Goal: Task Accomplishment & Management: Complete application form

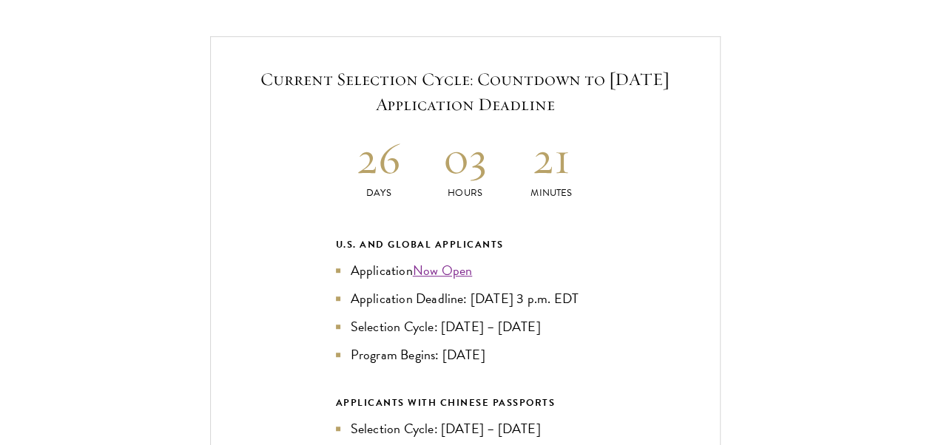
scroll to position [3127, 0]
click at [439, 268] on link "Now Open" at bounding box center [443, 270] width 60 height 20
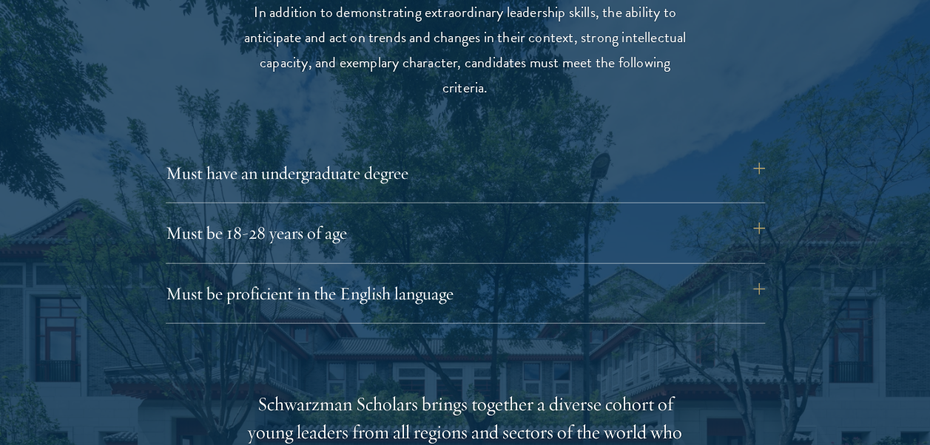
scroll to position [1969, 0]
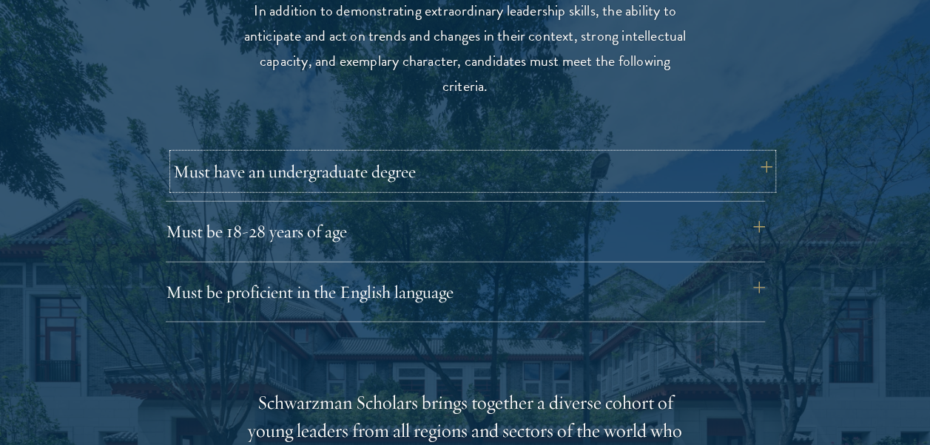
click at [747, 169] on button "Must have an undergraduate degree" at bounding box center [472, 172] width 599 height 36
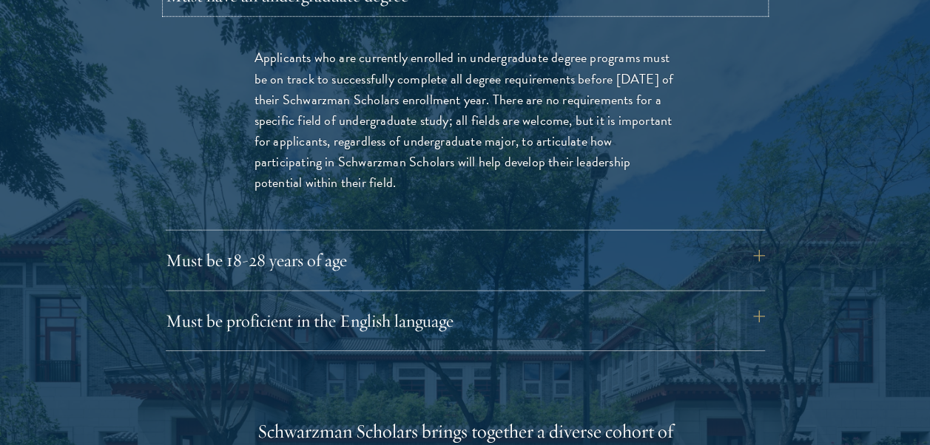
scroll to position [2147, 0]
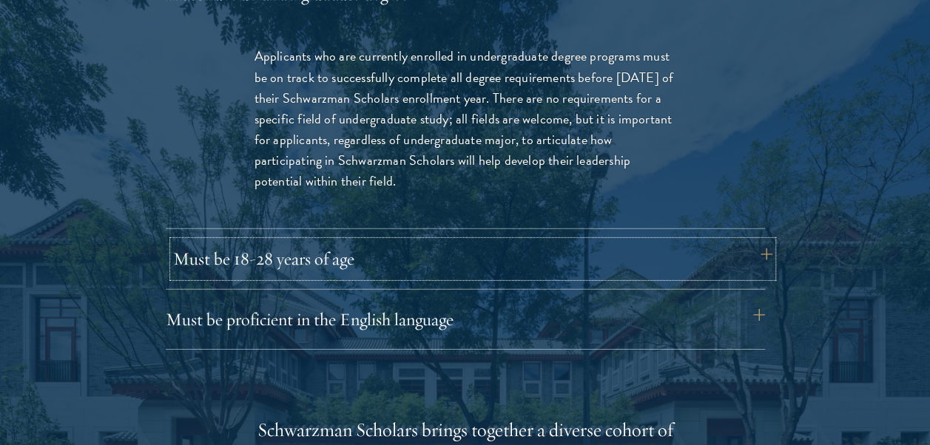
click at [717, 263] on button "Must be 18-28 years of age" at bounding box center [472, 259] width 599 height 36
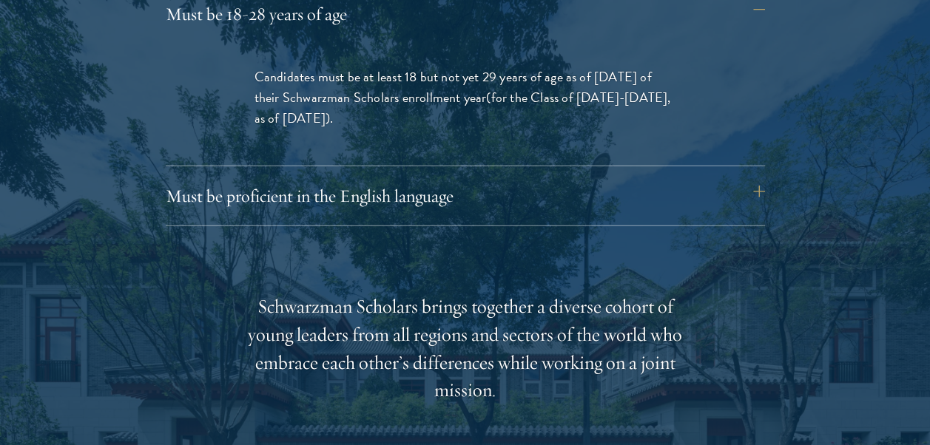
scroll to position [2188, 0]
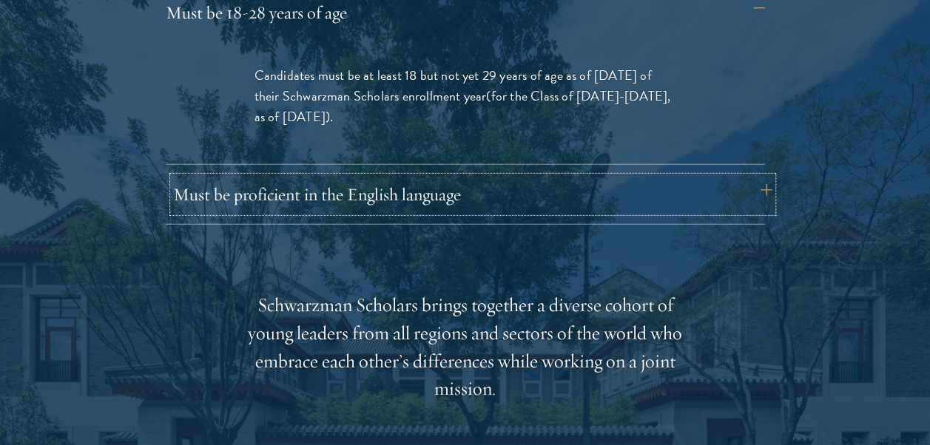
click at [661, 199] on button "Must be proficient in the English language" at bounding box center [472, 195] width 599 height 36
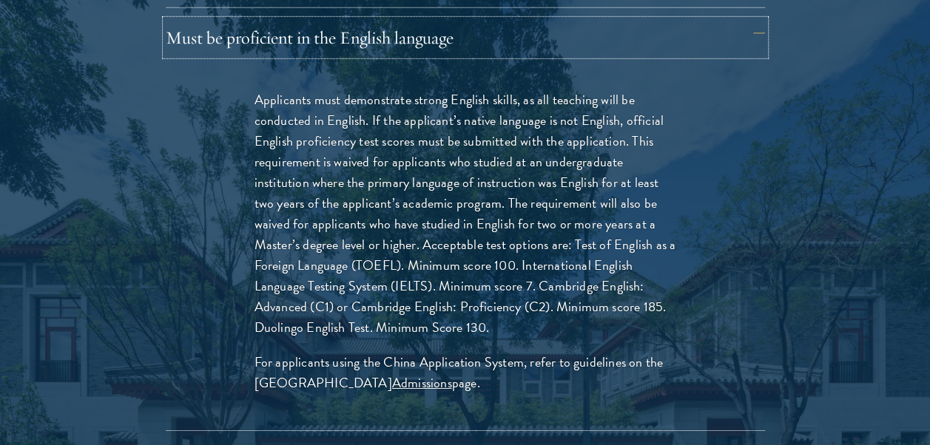
scroll to position [2233, 0]
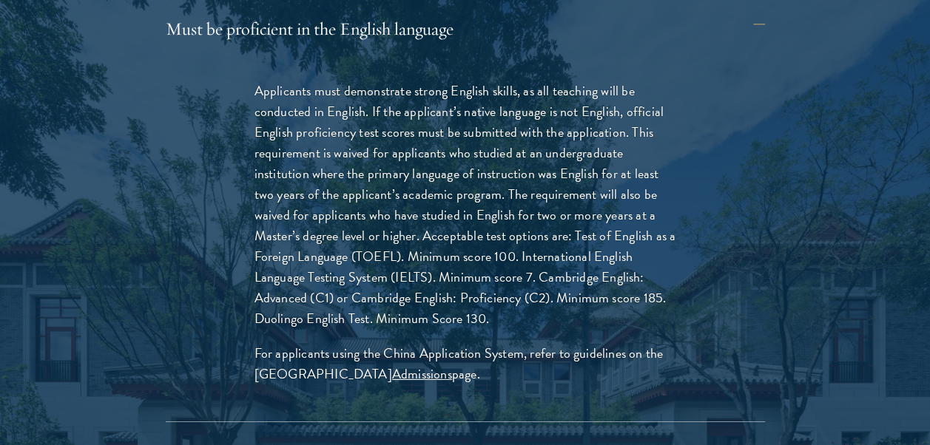
click at [451, 340] on div "Applicants must demonstrate strong English skills, as all teaching will be cond…" at bounding box center [465, 239] width 510 height 363
drag, startPoint x: 332, startPoint y: 155, endPoint x: 357, endPoint y: 162, distance: 25.5
click at [357, 162] on p "Applicants must demonstrate strong English skills, as all teaching will be cond…" at bounding box center [465, 205] width 422 height 249
click at [553, 146] on p "Applicants must demonstrate strong English skills, as all teaching will be cond…" at bounding box center [465, 205] width 422 height 249
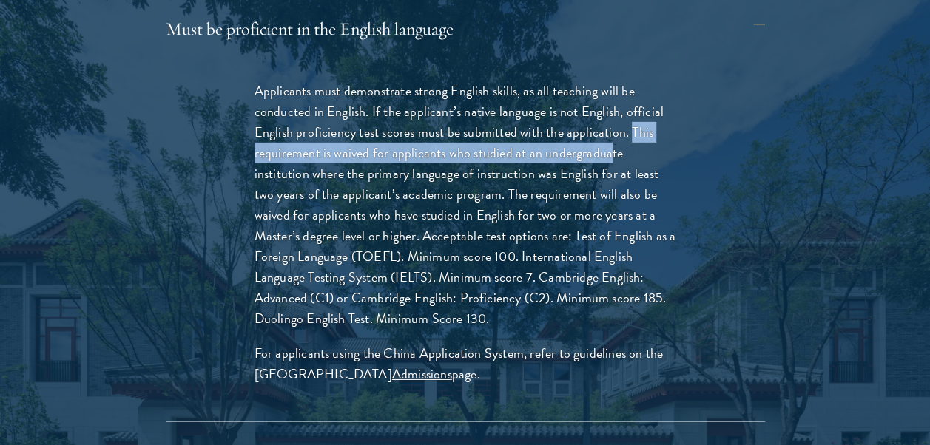
drag, startPoint x: 632, startPoint y: 130, endPoint x: 608, endPoint y: 158, distance: 36.2
click at [608, 158] on p "Applicants must demonstrate strong English skills, as all teaching will be cond…" at bounding box center [465, 205] width 422 height 249
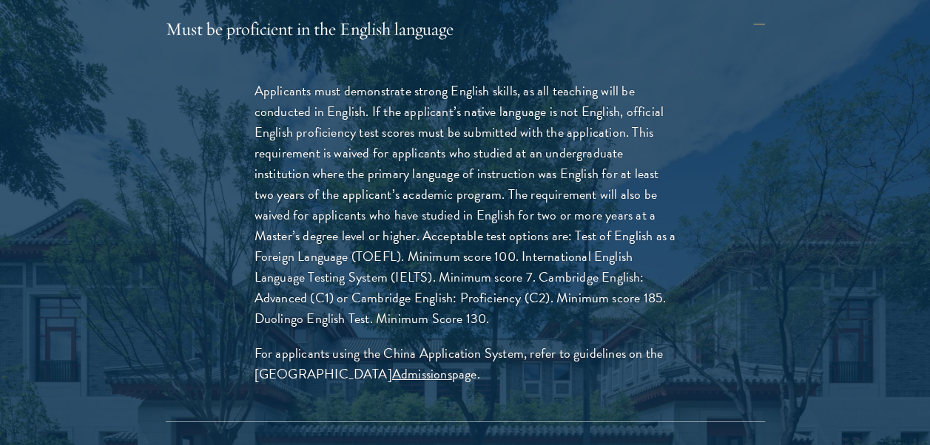
drag, startPoint x: 608, startPoint y: 158, endPoint x: 679, endPoint y: 156, distance: 71.0
click at [679, 156] on div "Applicants must demonstrate strong English skills, as all teaching will be cond…" at bounding box center [465, 239] width 510 height 363
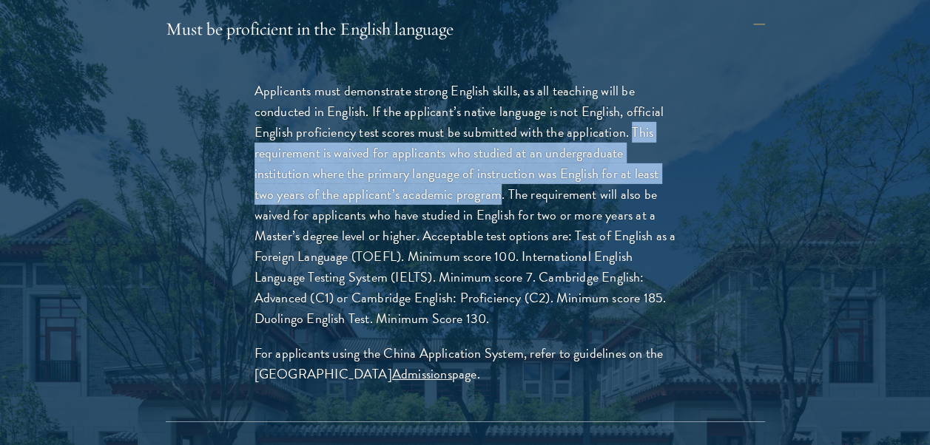
drag, startPoint x: 629, startPoint y: 130, endPoint x: 494, endPoint y: 186, distance: 145.6
click at [494, 186] on p "Applicants must demonstrate strong English skills, as all teaching will be cond…" at bounding box center [465, 205] width 422 height 249
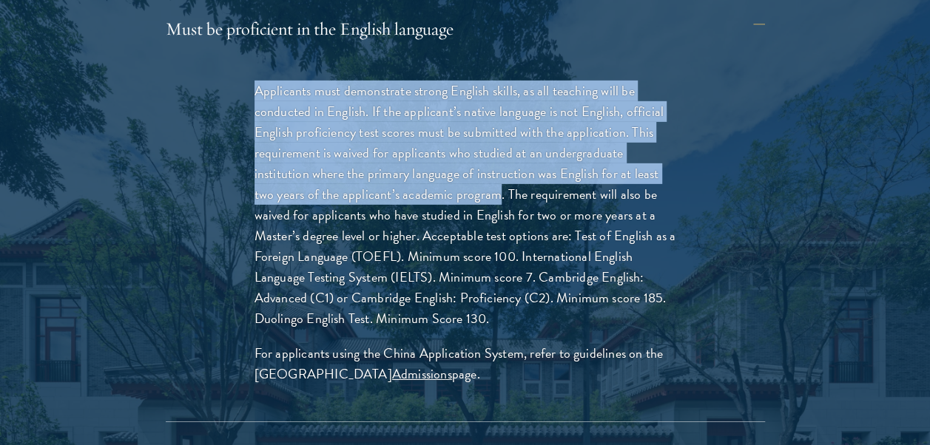
drag, startPoint x: 258, startPoint y: 93, endPoint x: 493, endPoint y: 191, distance: 254.7
click at [493, 191] on p "Applicants must demonstrate strong English skills, as all teaching will be cond…" at bounding box center [465, 205] width 422 height 249
copy p "Applicants must demonstrate strong English skills, as all teaching will be cond…"
click at [629, 260] on p "Applicants must demonstrate strong English skills, as all teaching will be cond…" at bounding box center [465, 205] width 422 height 249
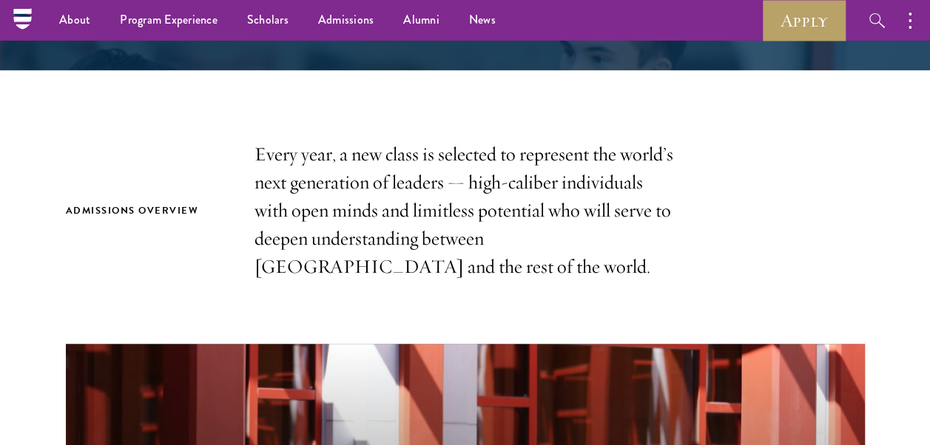
scroll to position [0, 0]
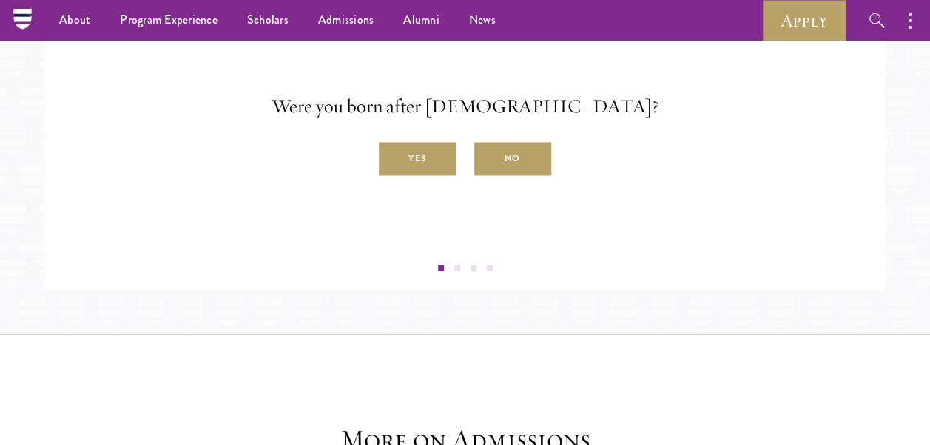
scroll to position [2490, 0]
click at [420, 176] on label "Yes" at bounding box center [417, 159] width 77 height 33
click at [392, 158] on input "Yes" at bounding box center [385, 150] width 13 height 13
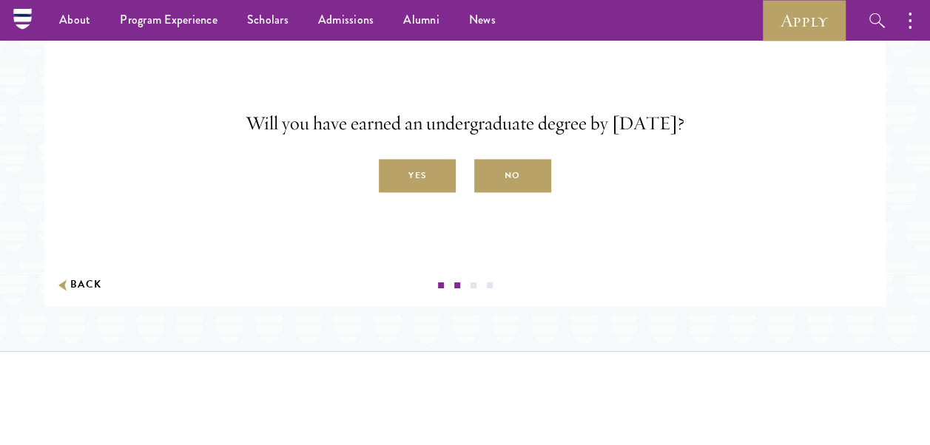
scroll to position [2472, 0]
click at [435, 194] on label "Yes" at bounding box center [417, 177] width 77 height 33
click at [392, 175] on input "Yes" at bounding box center [385, 168] width 13 height 13
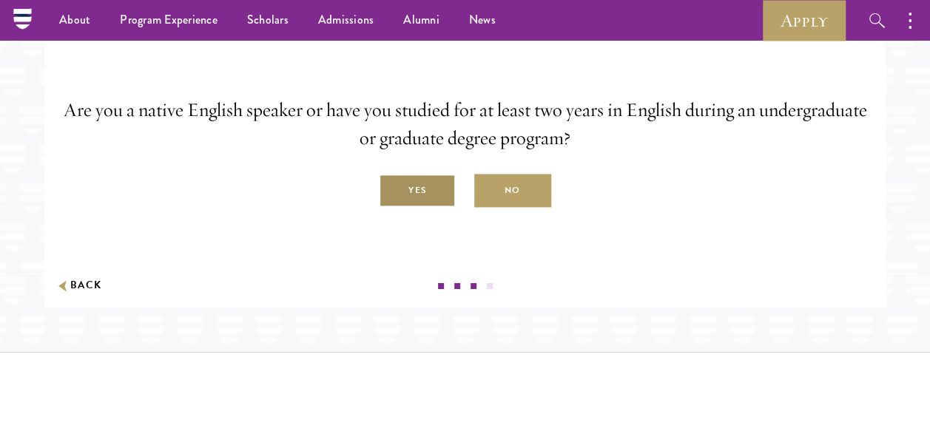
click at [437, 208] on label "Yes" at bounding box center [417, 191] width 77 height 33
click at [392, 189] on input "Yes" at bounding box center [385, 182] width 13 height 13
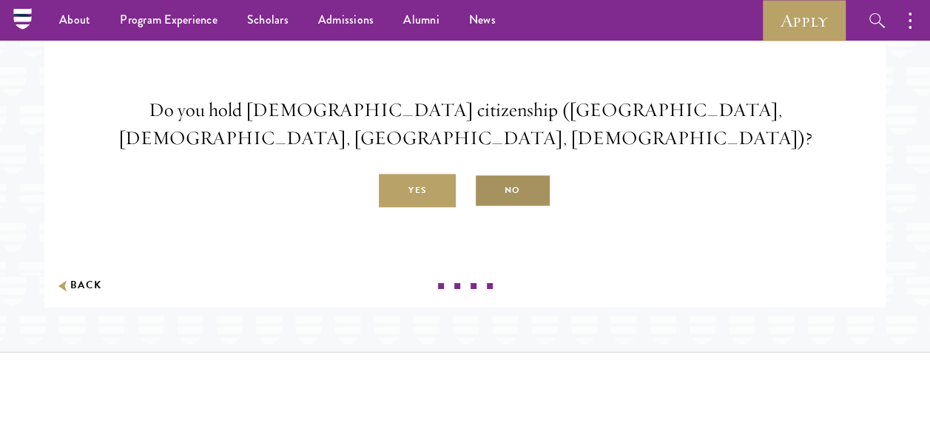
click at [521, 208] on label "No" at bounding box center [512, 191] width 77 height 33
click at [487, 189] on input "No" at bounding box center [480, 182] width 13 height 13
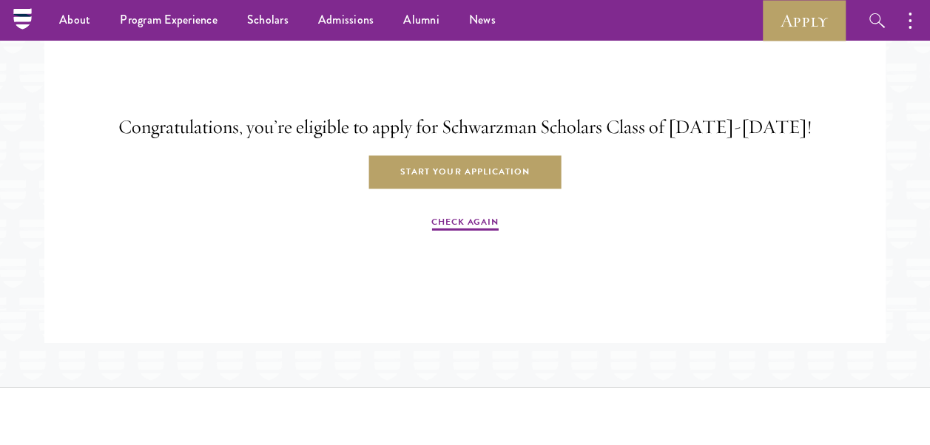
scroll to position [2434, 0]
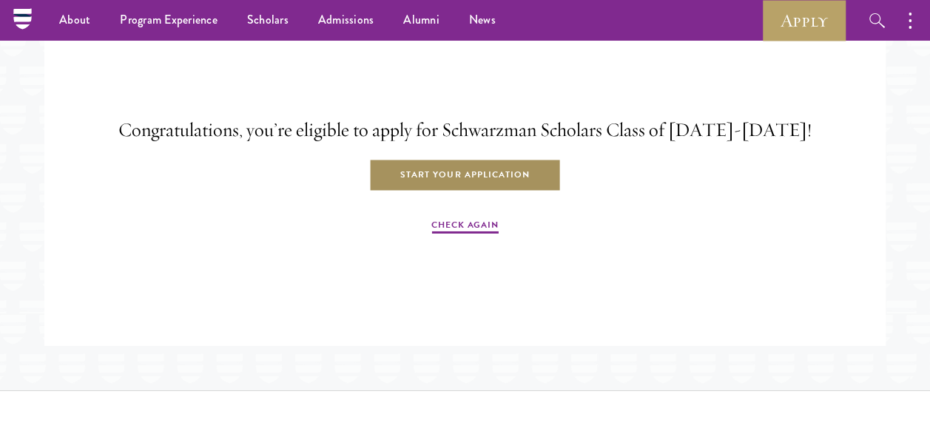
click at [507, 192] on link "Start Your Application" at bounding box center [465, 175] width 192 height 33
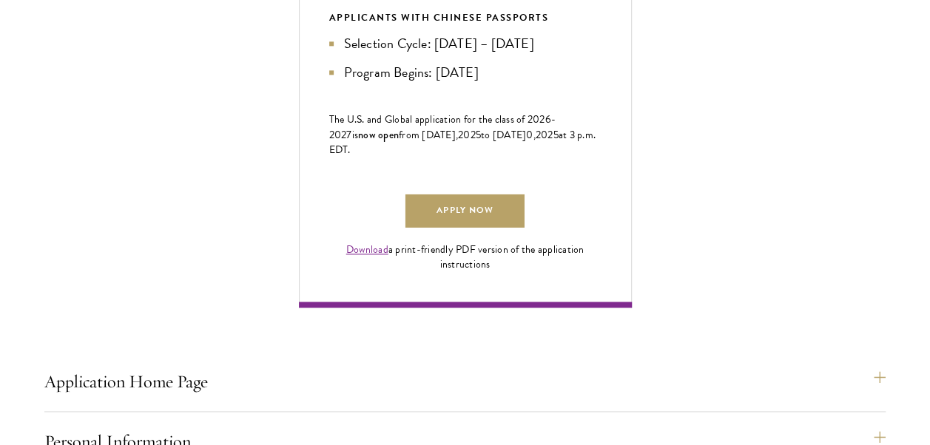
scroll to position [936, 0]
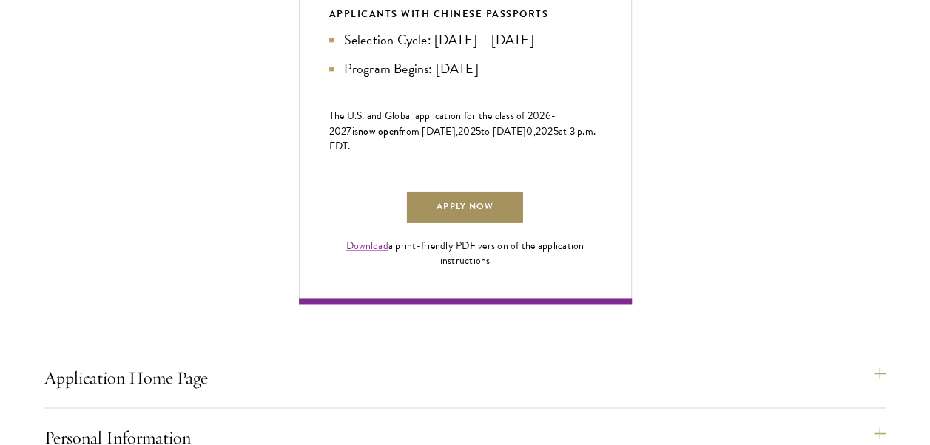
click at [479, 224] on link "Apply Now" at bounding box center [464, 207] width 118 height 33
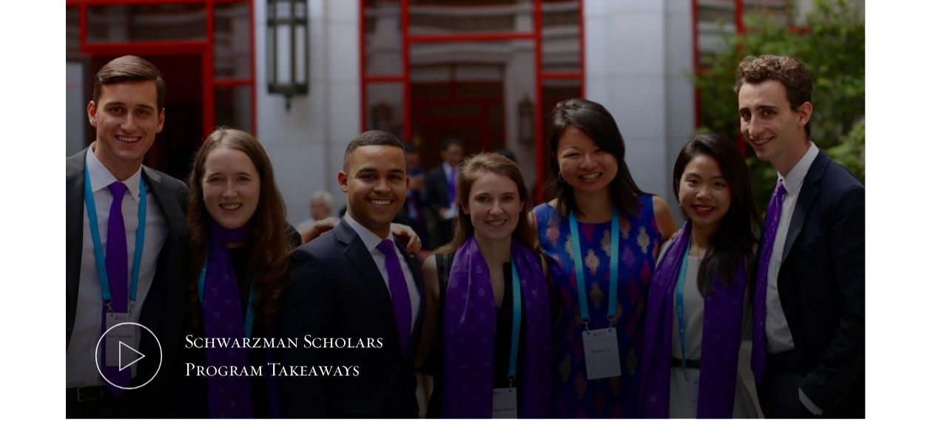
scroll to position [799, 0]
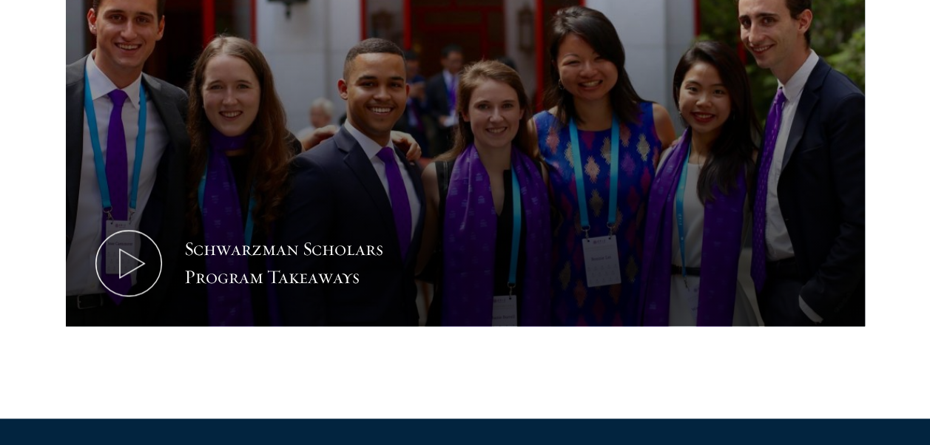
click at [72, 371] on div "Schwarzman Scholars Program Takeaways" at bounding box center [465, 147] width 799 height 541
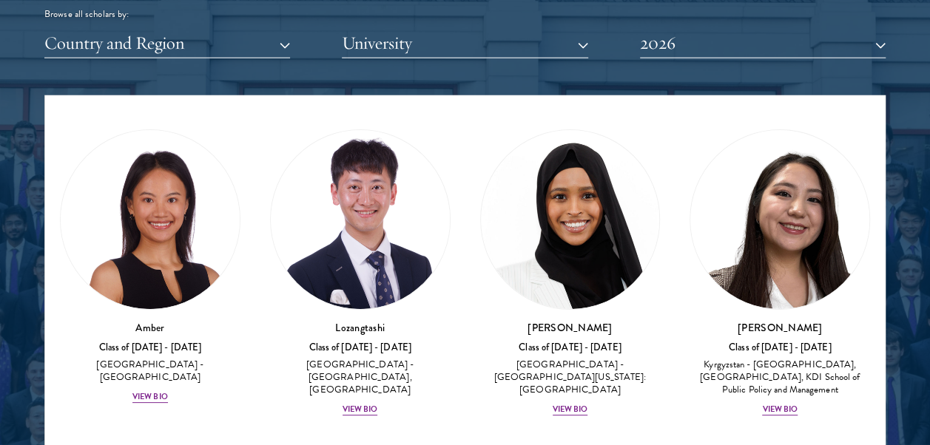
scroll to position [38, 0]
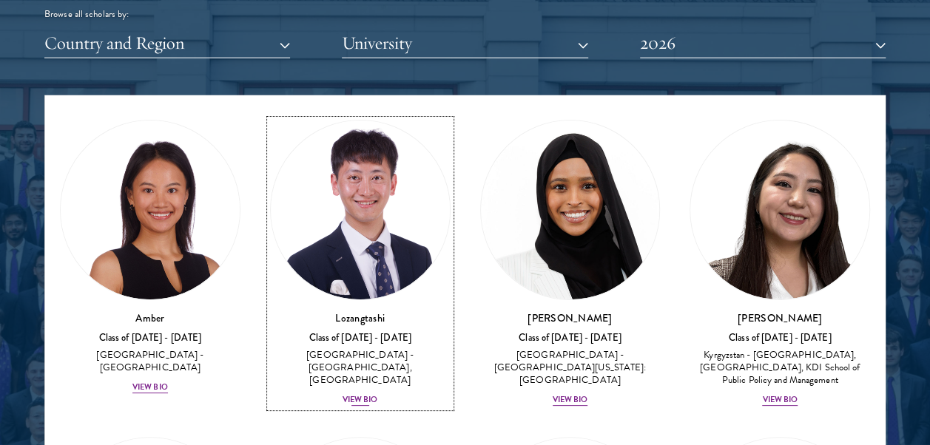
click at [394, 262] on img at bounding box center [360, 210] width 179 height 179
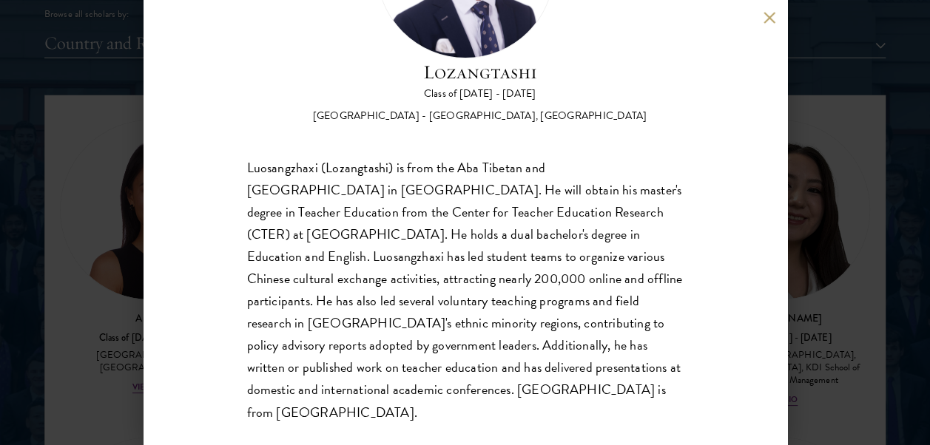
scroll to position [163, 0]
click at [846, 333] on div "Lozangtashi Class of [DATE] - [DATE] [GEOGRAPHIC_DATA] - [GEOGRAPHIC_DATA], [GE…" at bounding box center [465, 222] width 930 height 445
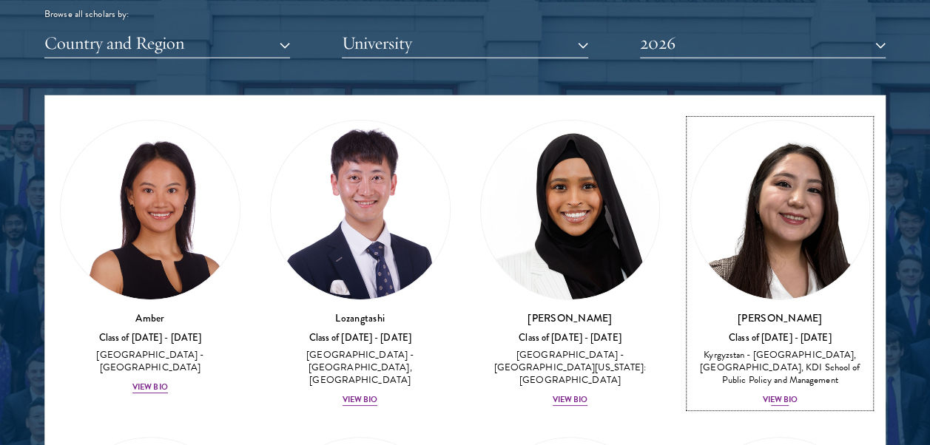
click at [794, 256] on img at bounding box center [779, 210] width 179 height 179
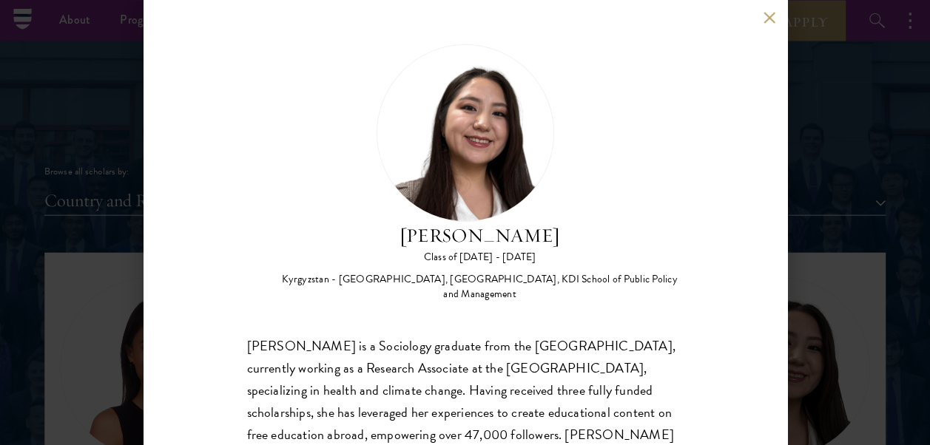
click at [765, 20] on button at bounding box center [769, 17] width 13 height 13
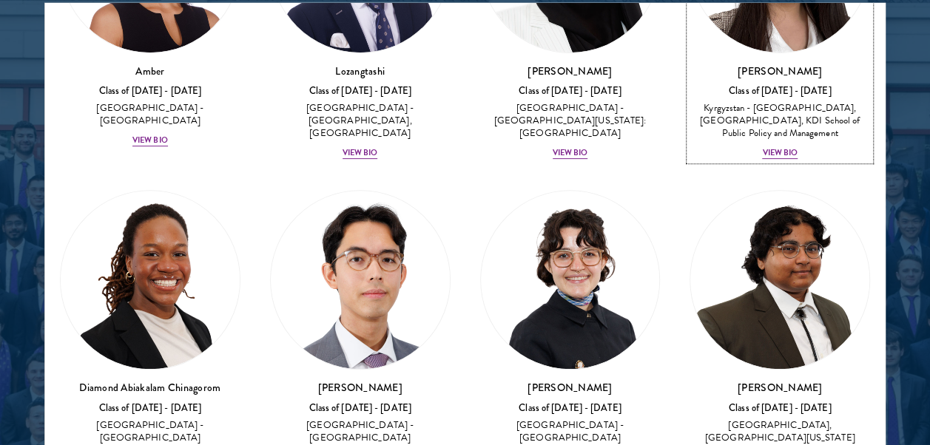
scroll to position [194, 0]
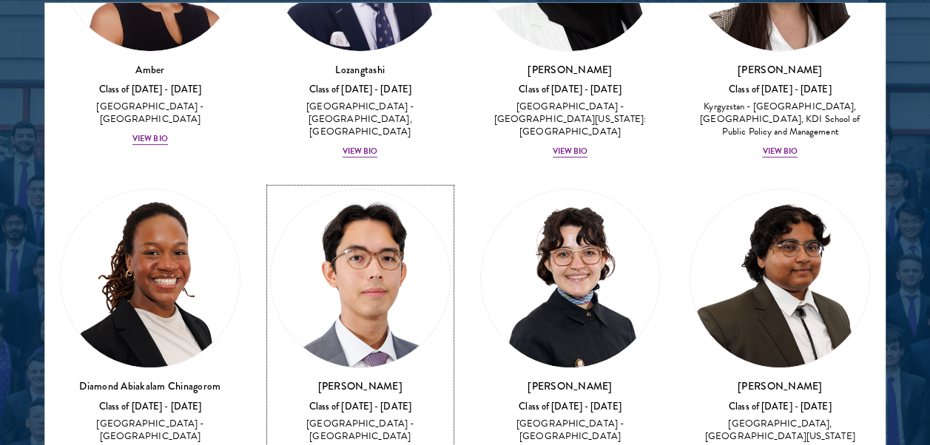
click at [389, 293] on img at bounding box center [360, 278] width 179 height 179
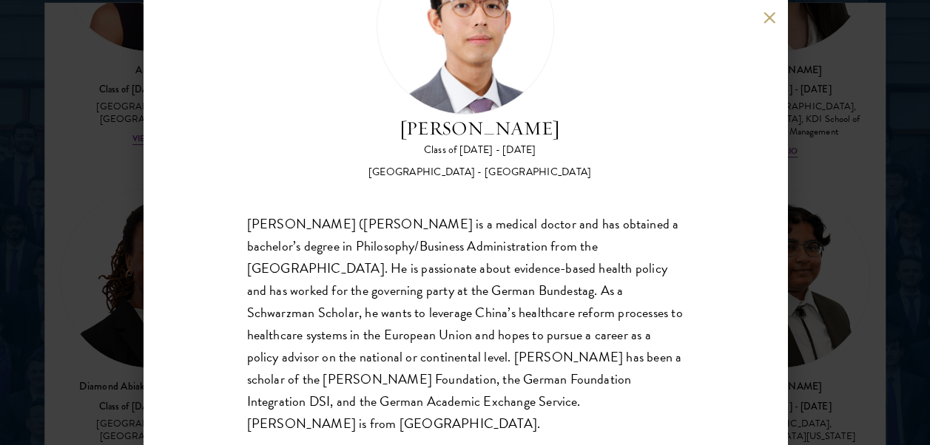
scroll to position [119, 0]
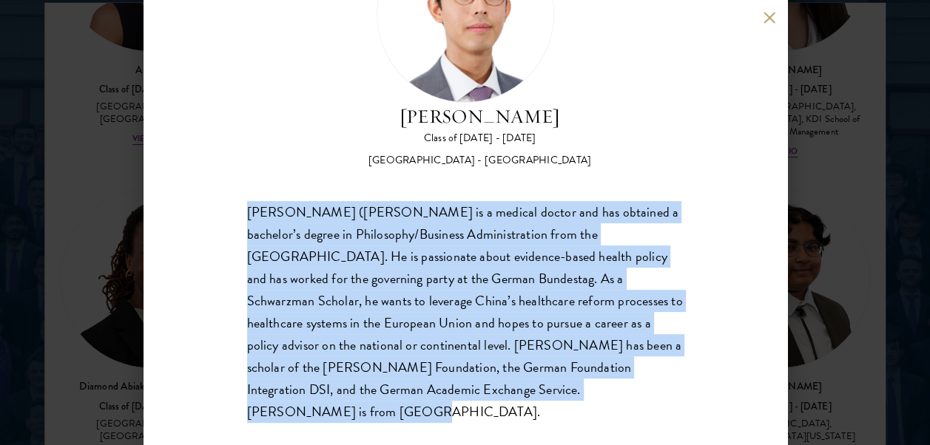
drag, startPoint x: 249, startPoint y: 212, endPoint x: 527, endPoint y: 385, distance: 327.2
click at [527, 385] on div "[PERSON_NAME] ([PERSON_NAME] is a medical doctor and has obtained a bachelor’s …" at bounding box center [465, 312] width 436 height 222
copy div "[PERSON_NAME] ([PERSON_NAME] is a medical doctor and has obtained a bachelor’s …"
click at [775, 15] on button at bounding box center [769, 17] width 13 height 13
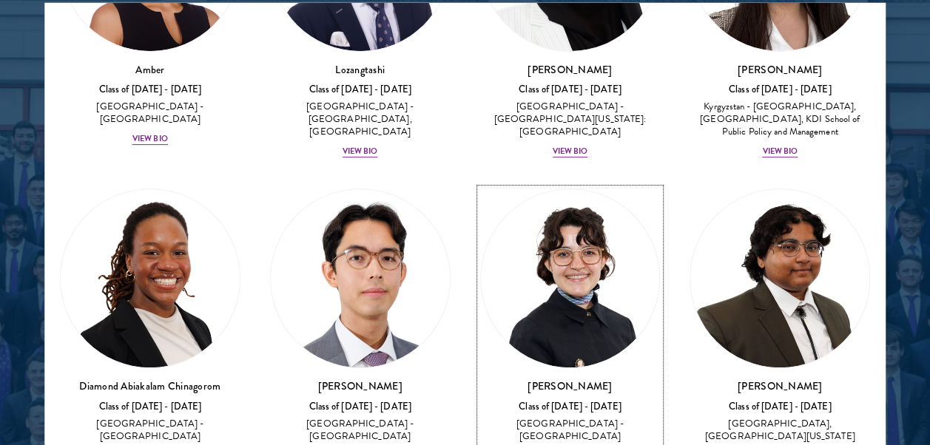
click at [595, 254] on img at bounding box center [570, 278] width 179 height 179
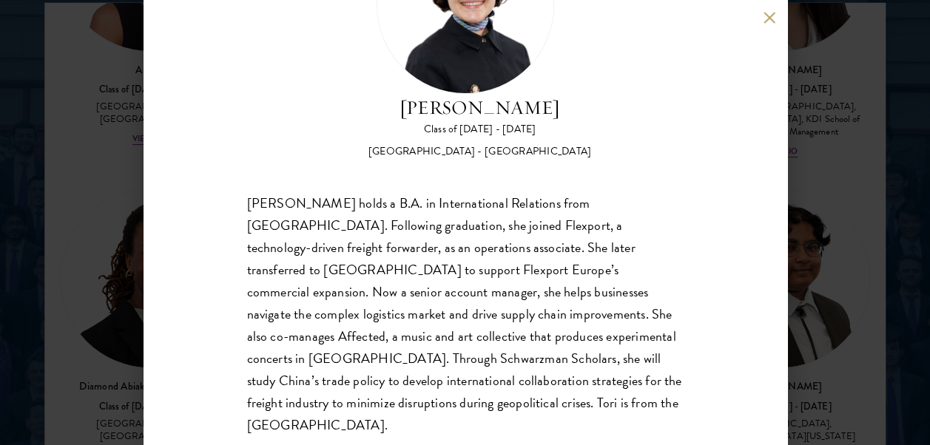
scroll to position [141, 0]
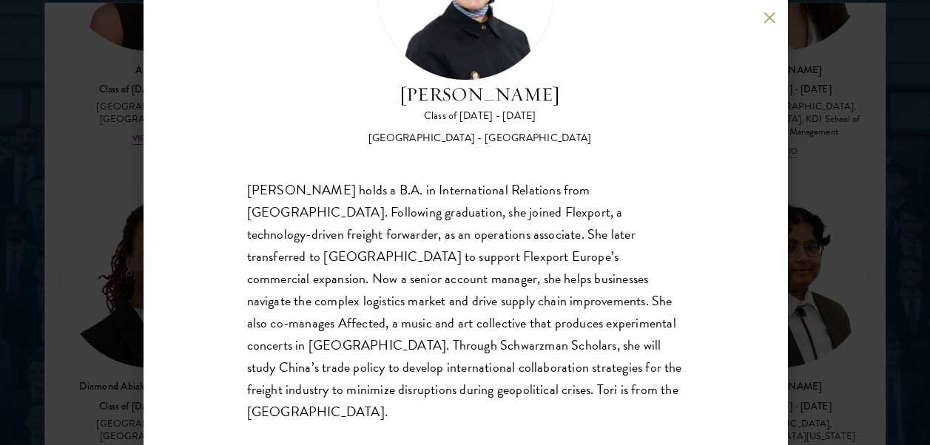
click at [771, 21] on button at bounding box center [769, 17] width 13 height 13
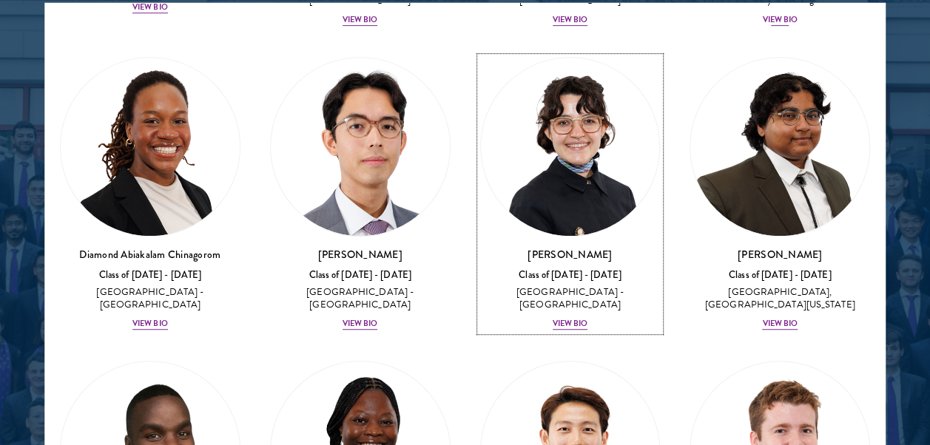
scroll to position [358, 0]
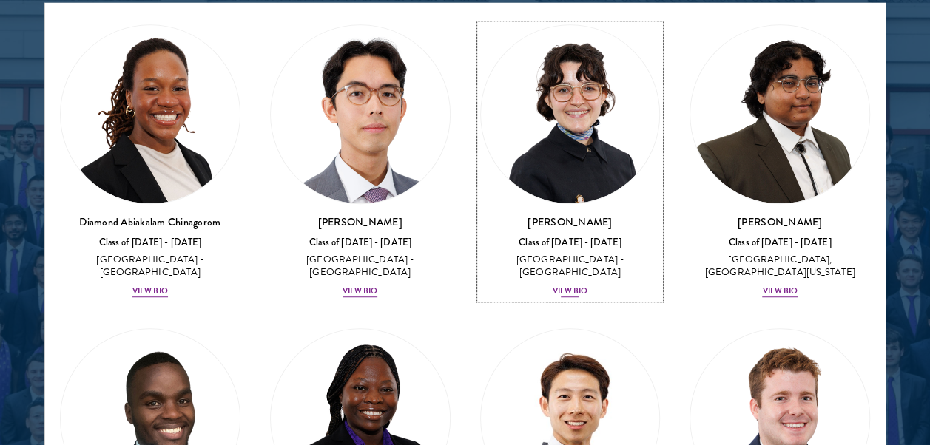
click at [574, 142] on img at bounding box center [570, 114] width 179 height 179
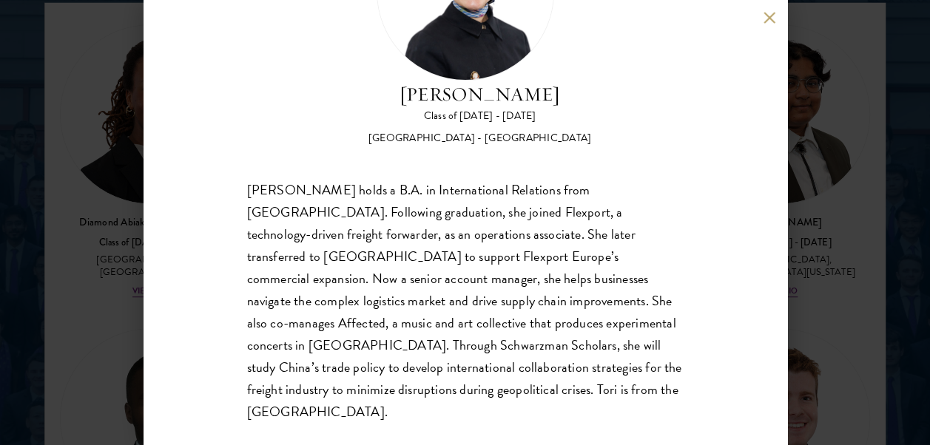
scroll to position [141, 0]
